Goal: Browse casually

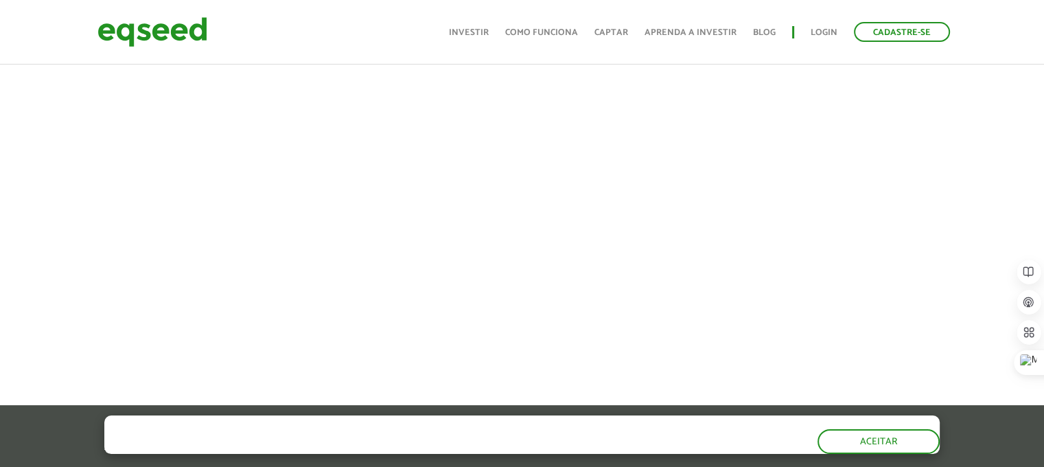
scroll to position [549, 0]
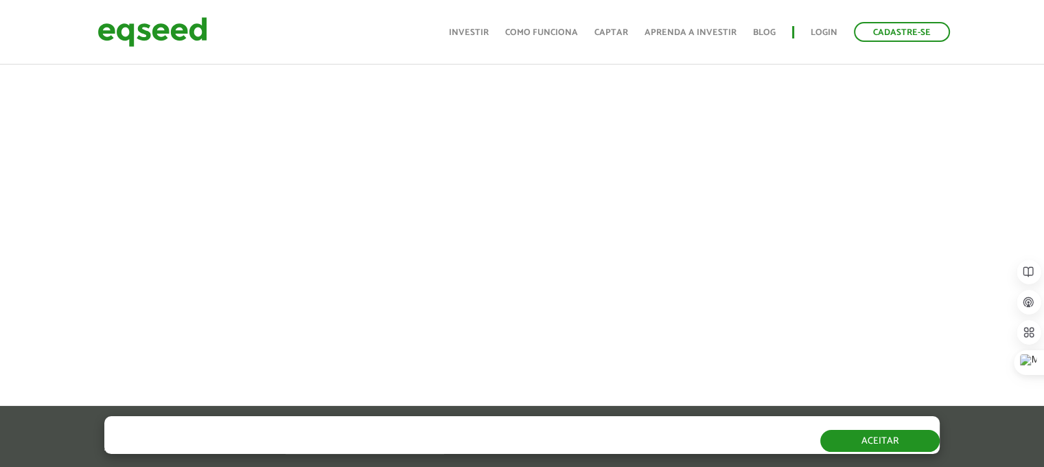
click at [894, 441] on button "Aceitar" at bounding box center [879, 441] width 119 height 22
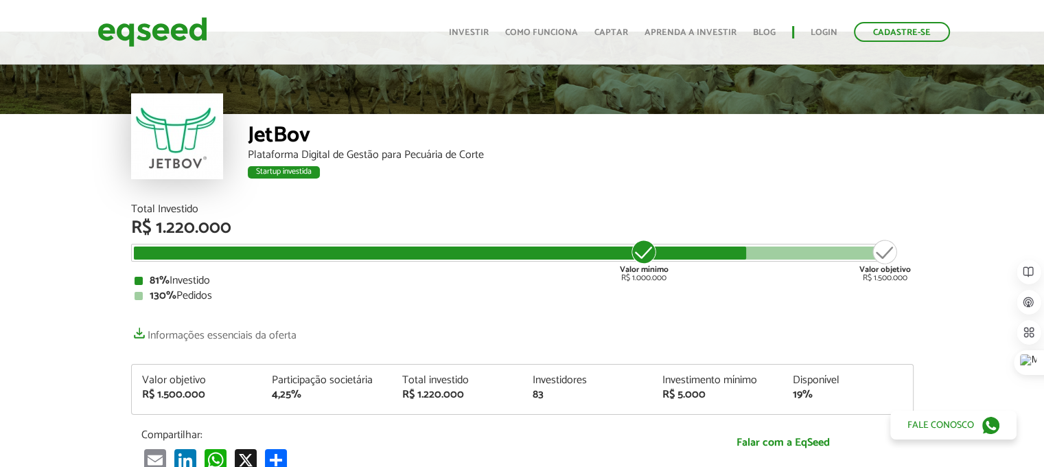
scroll to position [0, 0]
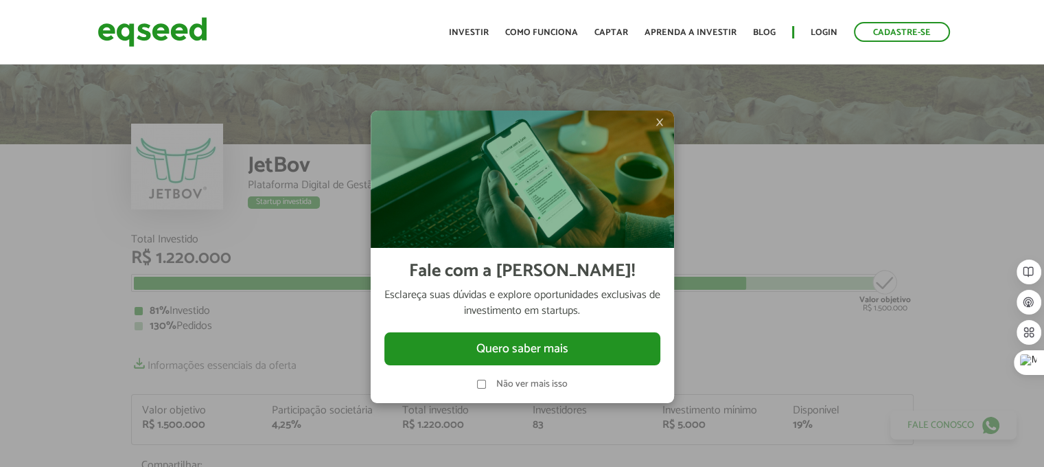
click at [662, 126] on span "×" at bounding box center [660, 122] width 8 height 16
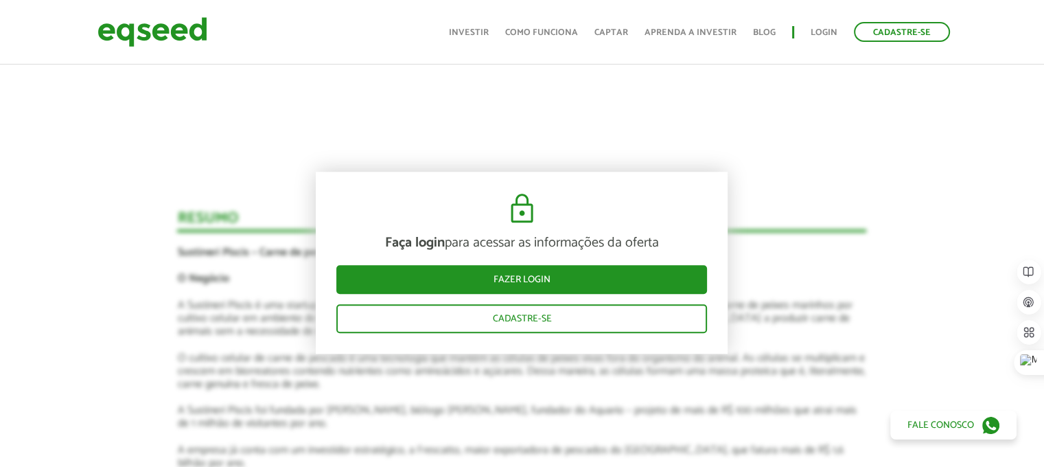
scroll to position [1441, 0]
